Goal: Find contact information: Find contact information

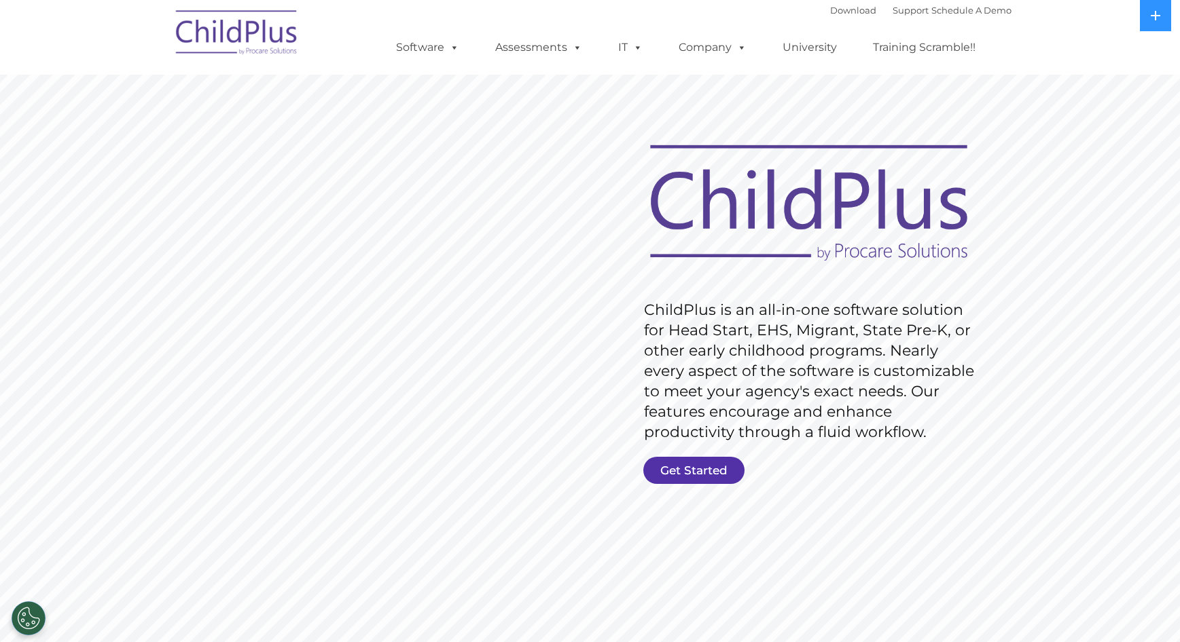
click at [714, 469] on link "Get Started" at bounding box center [693, 470] width 101 height 27
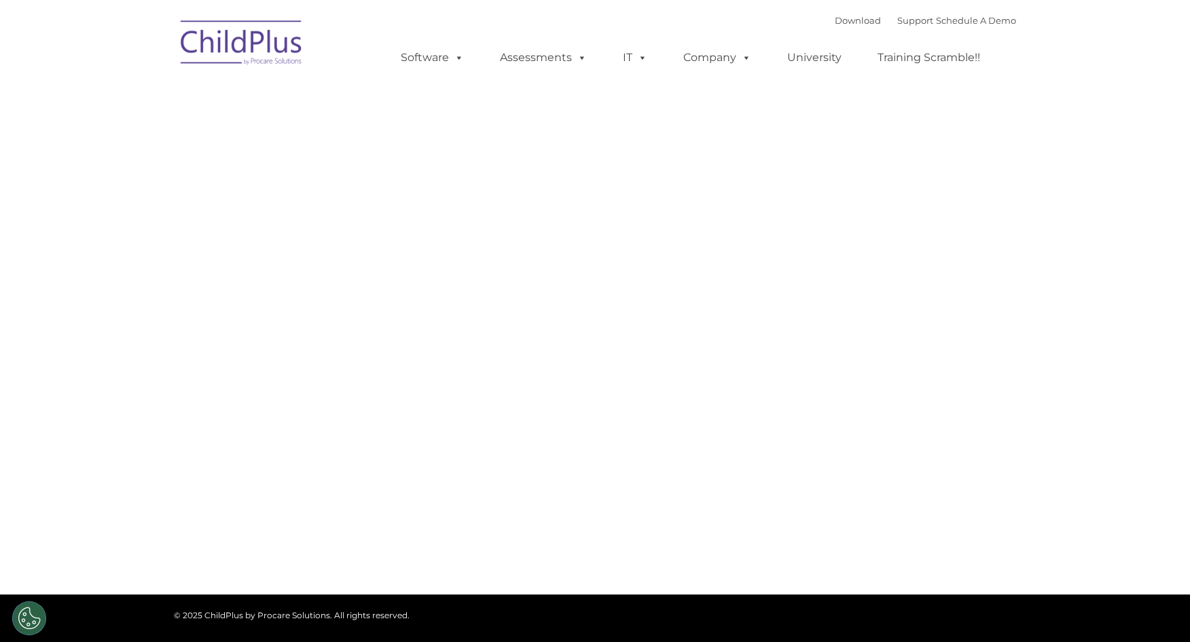
type input ""
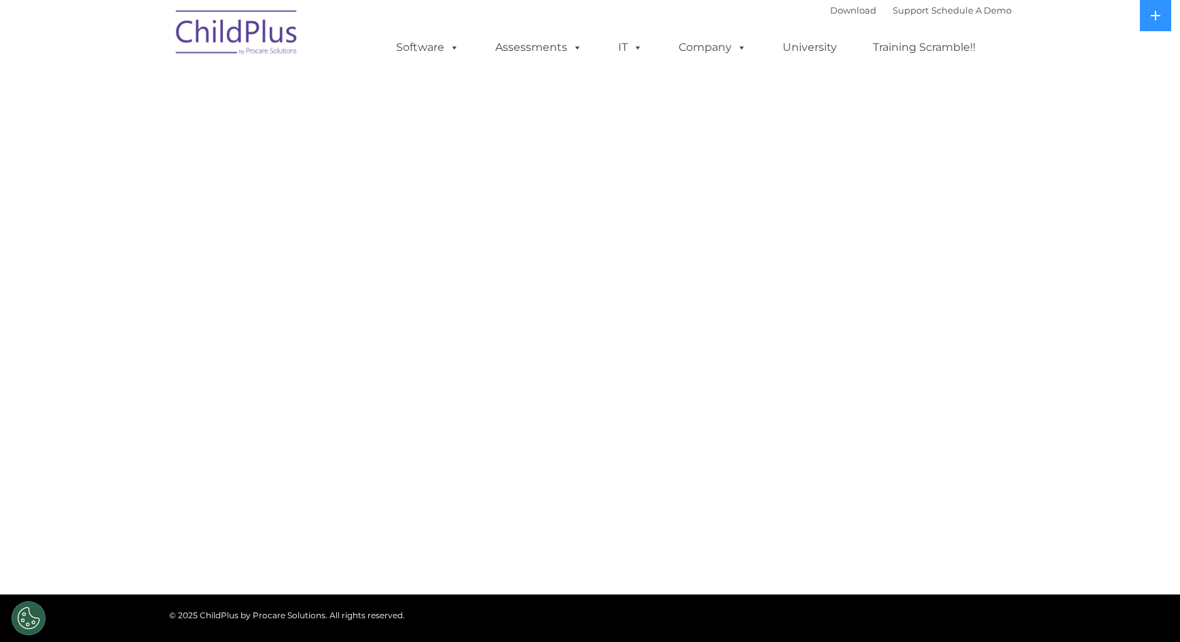
select select "MEDIUM"
